Goal: Communication & Community: Answer question/provide support

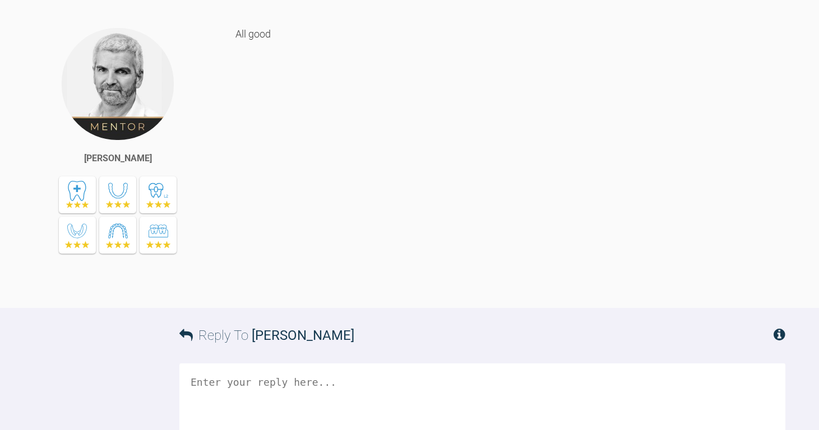
scroll to position [3203, 0]
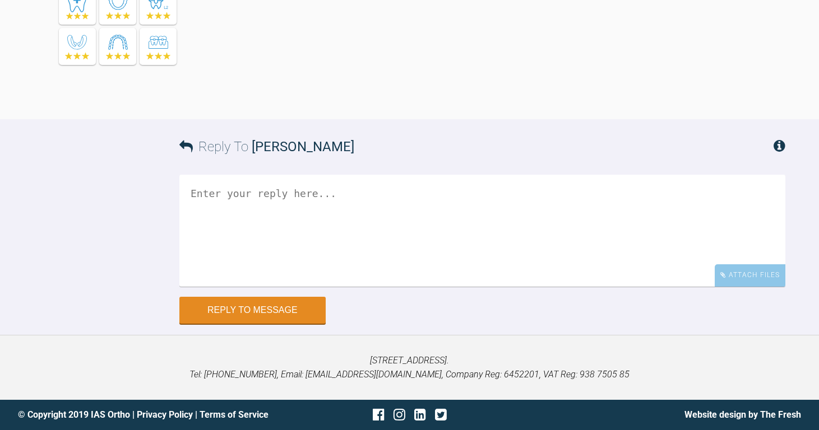
click at [479, 237] on div "Reply To [PERSON_NAME] Attach Files Drag and drop files here! Reply to Message" at bounding box center [409, 221] width 819 height 204
click at [347, 230] on textarea at bounding box center [482, 231] width 606 height 112
click at [374, 207] on textarea "Hi [PERSON_NAME]" at bounding box center [482, 231] width 606 height 112
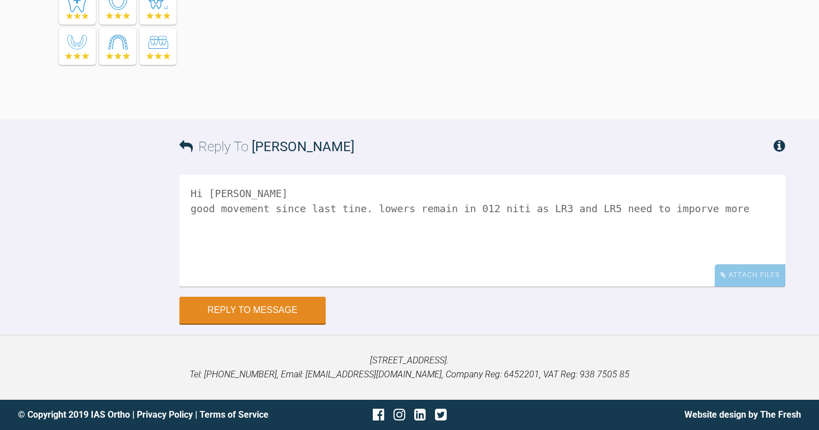
click at [656, 208] on textarea "Hi [PERSON_NAME] good movement since last tine. lowers remain in 012 niti as LR…" at bounding box center [482, 231] width 606 height 112
drag, startPoint x: 666, startPoint y: 207, endPoint x: 634, endPoint y: 209, distance: 32.0
click at [634, 209] on textarea "Hi [PERSON_NAME] good movement since last tine. lowers remain in 012 niti as LR…" at bounding box center [482, 231] width 606 height 112
click at [717, 210] on textarea "Hi [PERSON_NAME] good movement since last tine. lowers remain in 012 niti as LR…" at bounding box center [482, 231] width 606 height 112
click at [658, 204] on textarea "Hi [PERSON_NAME] good movement since last tine. lowers remain in 012 niti as LR…" at bounding box center [482, 231] width 606 height 112
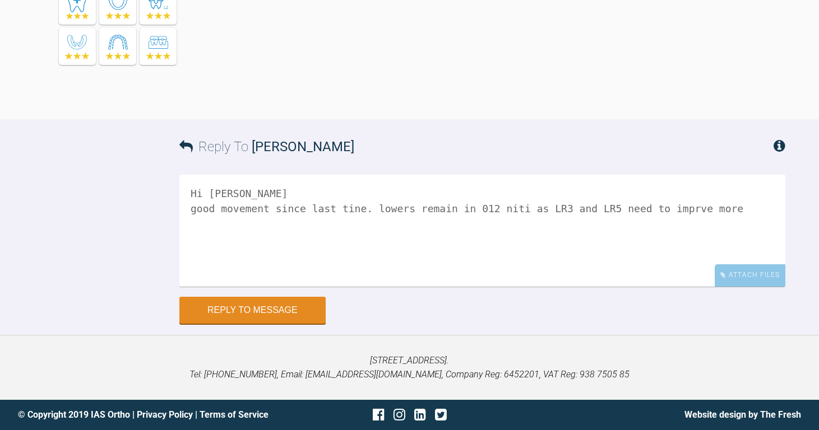
click at [658, 204] on textarea "Hi [PERSON_NAME] good movement since last tine. lowers remain in 012 niti as LR…" at bounding box center [482, 231] width 606 height 112
click at [664, 207] on textarea "Hi [PERSON_NAME] good movement since last tine. lowers remain in 012 niti as LR…" at bounding box center [482, 231] width 606 height 112
click at [657, 207] on textarea "Hi [PERSON_NAME] good movement since last tine. lowers remain in 012 niti as LR…" at bounding box center [482, 231] width 606 height 112
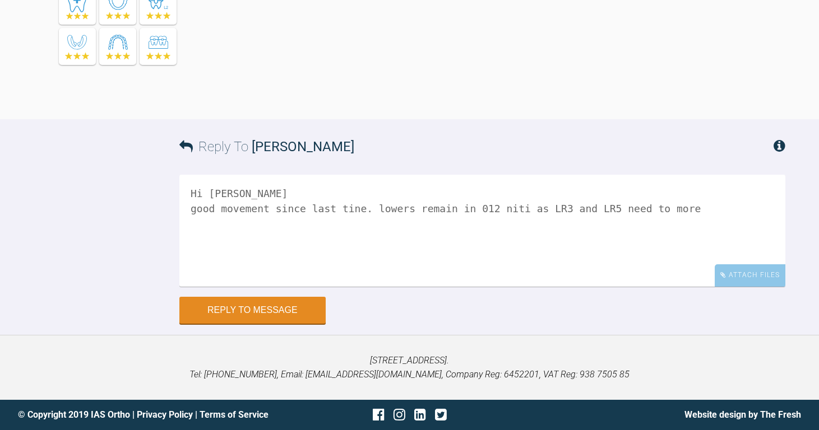
click at [661, 210] on textarea "Hi [PERSON_NAME] good movement since last tine. lowers remain in 012 niti as LR…" at bounding box center [482, 231] width 606 height 112
click at [542, 205] on textarea "Hi [PERSON_NAME] good movement since last tine. lowers remain in 012 niti as LR…" at bounding box center [482, 231] width 606 height 112
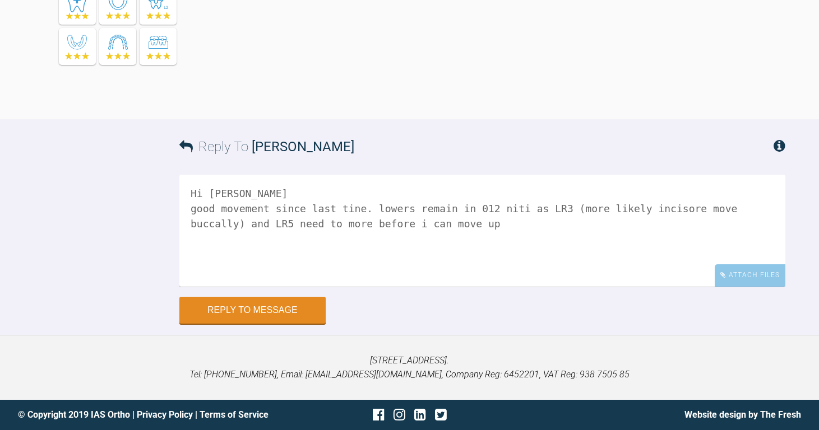
click at [646, 207] on textarea "Hi [PERSON_NAME] good movement since last tine. lowers remain in 012 niti as LR…" at bounding box center [482, 231] width 606 height 112
click at [650, 207] on textarea "Hi [PERSON_NAME] good movement since last tine. lowers remain in 012 niti as LR…" at bounding box center [482, 231] width 606 height 112
click at [443, 225] on textarea "Hi [PERSON_NAME] good movement since last tine. lowers remain in 012 niti as LR…" at bounding box center [482, 231] width 606 height 112
click at [233, 258] on textarea "Hi [PERSON_NAME] good movement since last tine. lowers remain in 012 niti as LR…" at bounding box center [482, 231] width 606 height 112
click at [230, 255] on textarea "Hi [PERSON_NAME] good movement since last tine. lowers remain in 012 niti as LR…" at bounding box center [482, 231] width 606 height 112
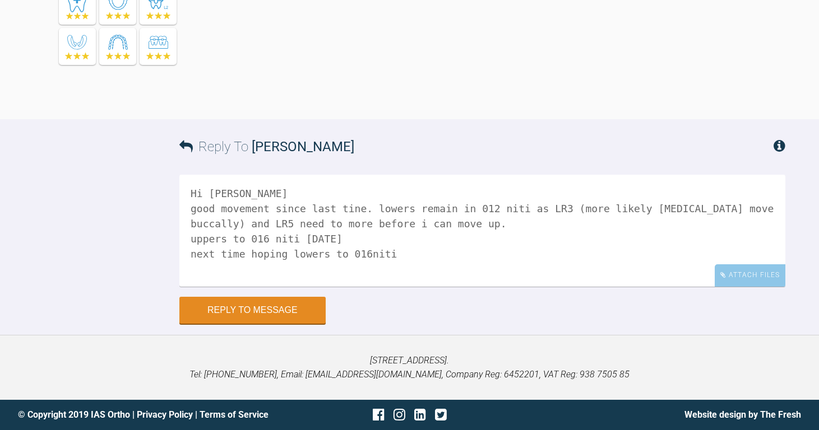
click at [389, 238] on textarea "Hi [PERSON_NAME] good movement since last tine. lowers remain in 012 niti as LR…" at bounding box center [482, 231] width 606 height 112
click at [392, 251] on textarea "Hi [PERSON_NAME] good movement since last tine. lowers remain in 012 niti as LR…" at bounding box center [482, 231] width 606 height 112
click at [356, 257] on textarea "Hi [PERSON_NAME] good movement since last tine. lowers remain in 012 niti as LR…" at bounding box center [482, 231] width 606 height 112
click at [403, 249] on textarea "Hi [PERSON_NAME] good movement since last tine. lowers remain in 012 niti as LR…" at bounding box center [482, 231] width 606 height 112
click at [624, 255] on textarea "Hi [PERSON_NAME] good movement since last tine. lowers remain in 012 niti as LR…" at bounding box center [482, 231] width 606 height 112
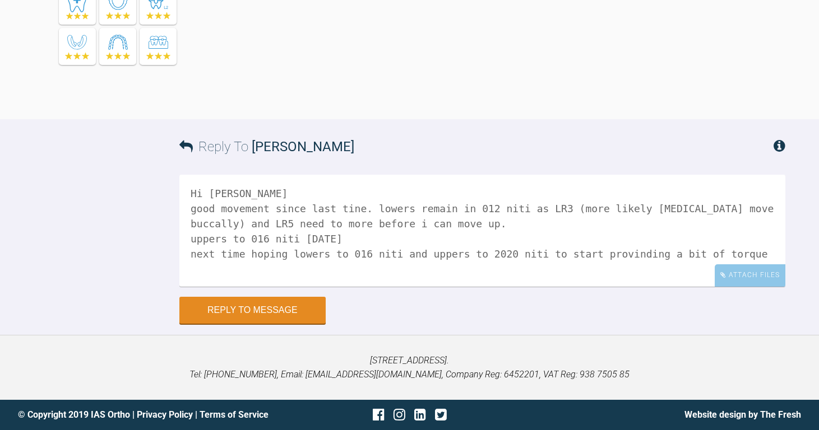
click at [720, 249] on textarea "Hi [PERSON_NAME] good movement since last tine. lowers remain in 012 niti as LR…" at bounding box center [482, 231] width 606 height 112
click at [330, 273] on textarea "Hi [PERSON_NAME] good movement since last tine. lowers remain in 012 niti as LR…" at bounding box center [482, 231] width 606 height 112
click at [217, 268] on textarea "Hi [PERSON_NAME] good movement since last tine. lowers remain in 012 niti as LR…" at bounding box center [482, 231] width 606 height 112
click at [250, 268] on textarea "Hi [PERSON_NAME] good movement since last tine. lowers remain in 012 niti as LR…" at bounding box center [482, 231] width 606 height 112
click at [349, 272] on textarea "Hi [PERSON_NAME] good movement since last tine. lowers remain in 012 niti as LR…" at bounding box center [482, 231] width 606 height 112
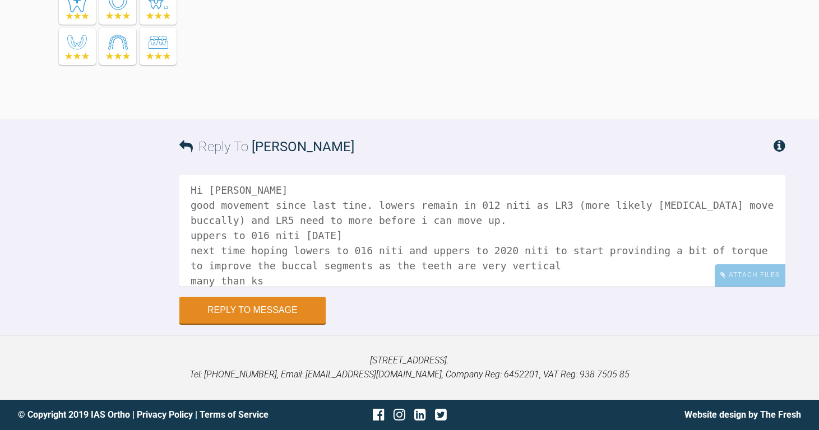
scroll to position [16, 0]
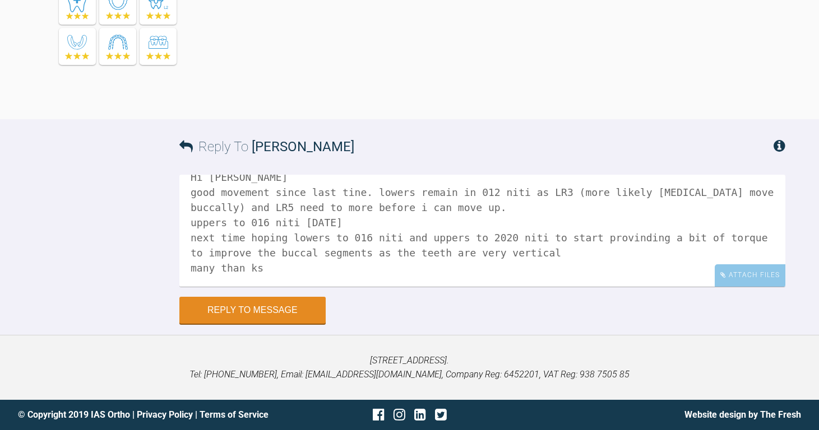
click at [240, 282] on textarea "Hi [PERSON_NAME] good movement since last tine. lowers remain in 012 niti as LR…" at bounding box center [482, 231] width 606 height 112
type textarea "Hi [PERSON_NAME] good movement since last tine. lowers remain in 012 niti as LR…"
click at [757, 277] on div "Attach Files" at bounding box center [750, 276] width 71 height 22
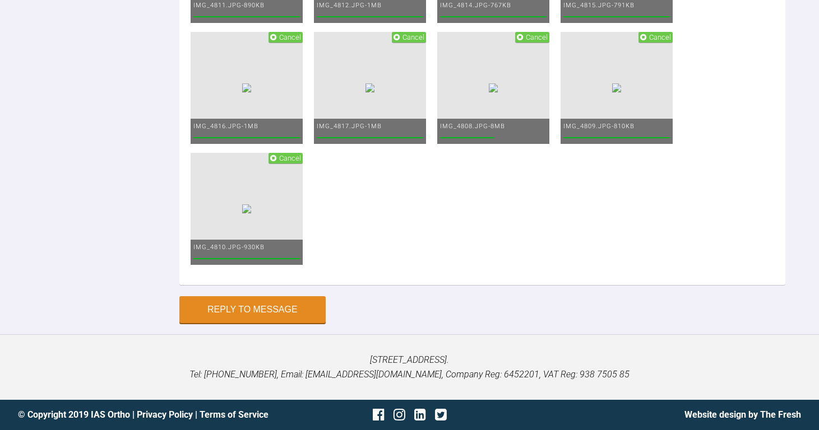
scroll to position [4136, 0]
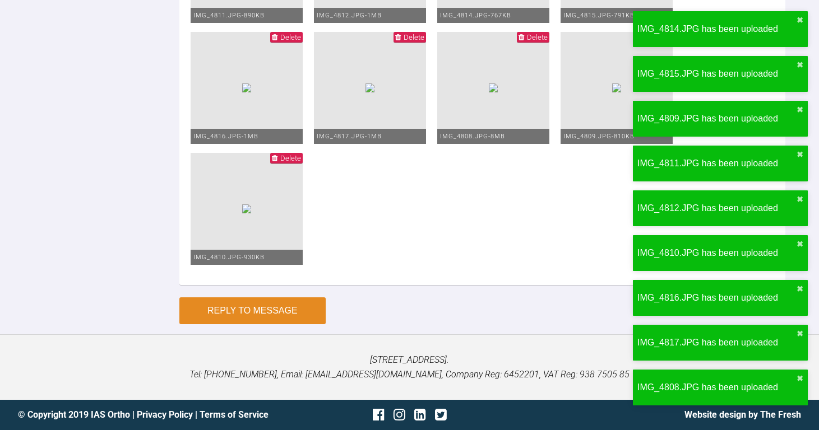
click at [273, 315] on button "Reply to Message" at bounding box center [252, 311] width 146 height 27
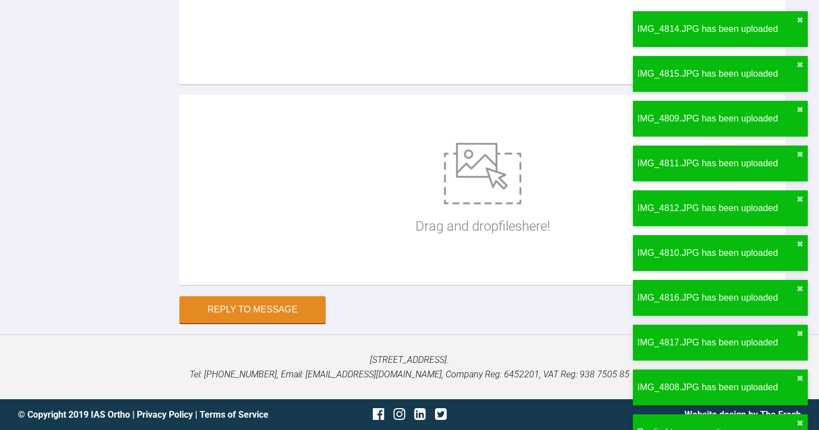
scroll to position [3702, 0]
